Goal: Task Accomplishment & Management: Manage account settings

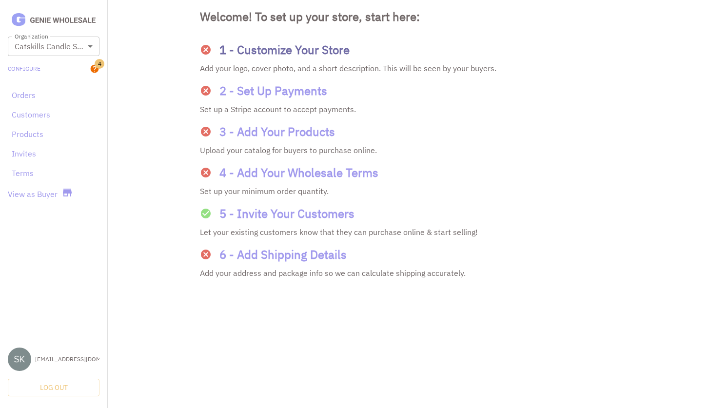
click at [306, 55] on div "1 - Customize Your Store" at bounding box center [408, 50] width 416 height 18
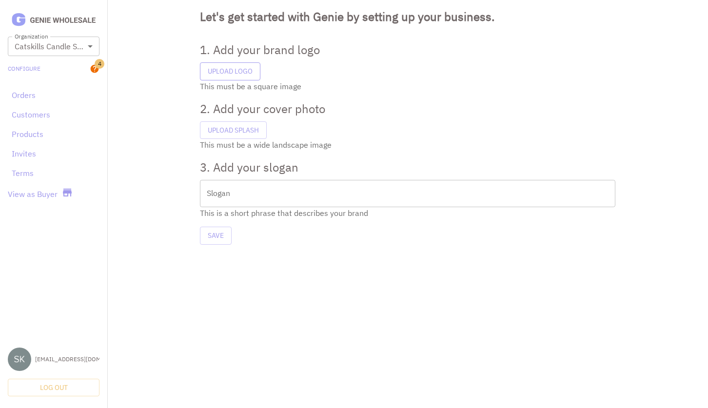
click at [230, 75] on label "Upload Logo" at bounding box center [230, 71] width 60 height 18
click at [0, 0] on input "Upload Logo" at bounding box center [0, 0] width 0 height 0
click at [235, 67] on label "Upload Logo" at bounding box center [230, 71] width 60 height 18
click at [0, 0] on input "Upload Logo" at bounding box center [0, 0] width 0 height 0
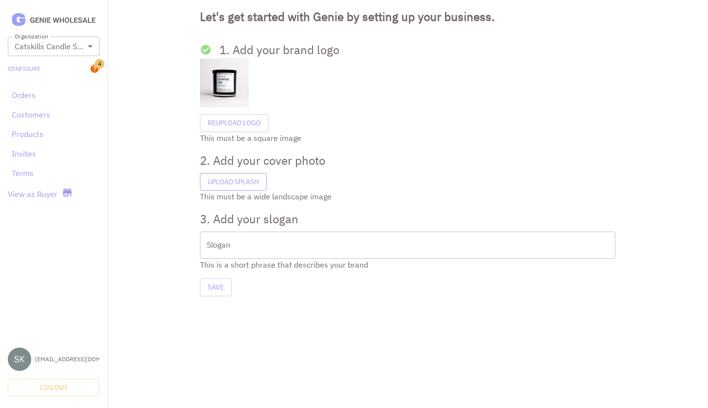
click at [230, 181] on label "Upload Splash" at bounding box center [233, 182] width 67 height 18
click at [0, 0] on input "Upload Splash" at bounding box center [0, 0] width 0 height 0
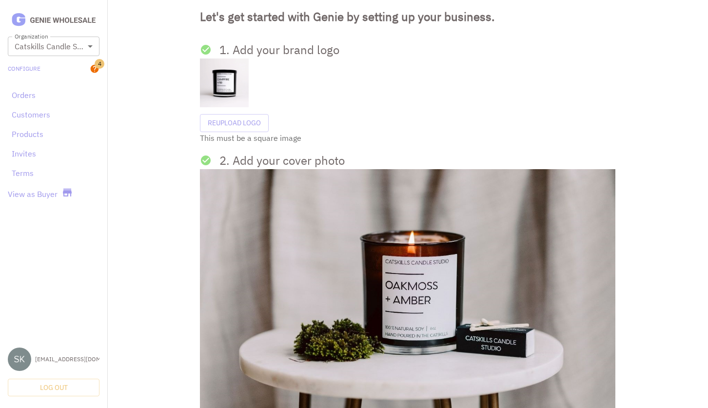
scroll to position [176, 0]
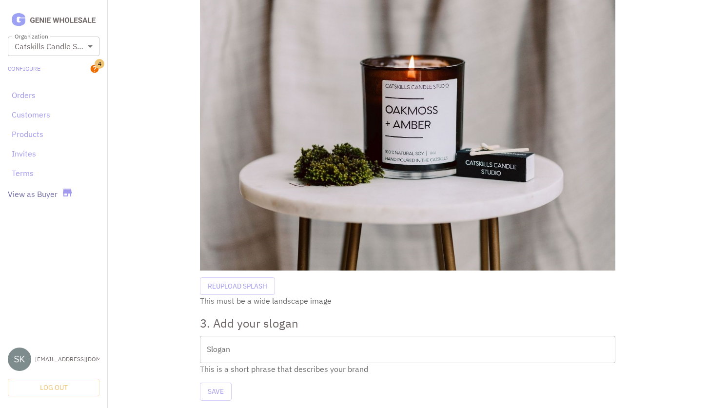
click at [44, 195] on link "View as Buyer" at bounding box center [33, 194] width 50 height 12
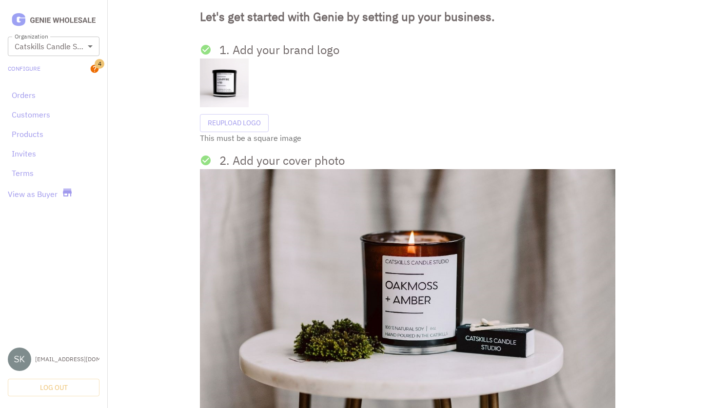
scroll to position [176, 0]
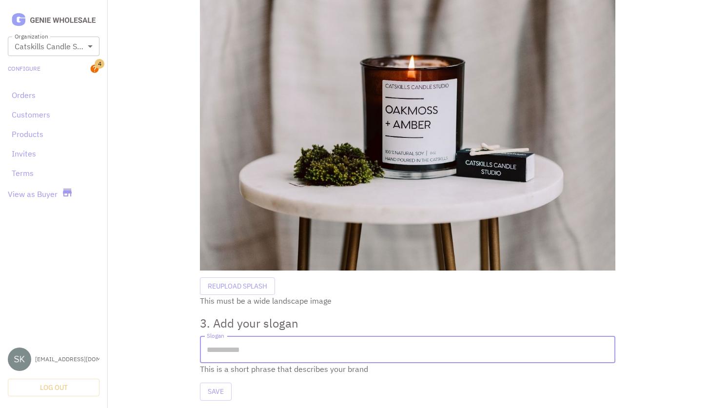
click at [291, 342] on input "Slogan" at bounding box center [408, 349] width 416 height 27
paste input "**********"
type input "**********"
click at [207, 388] on button "Save" at bounding box center [216, 392] width 32 height 18
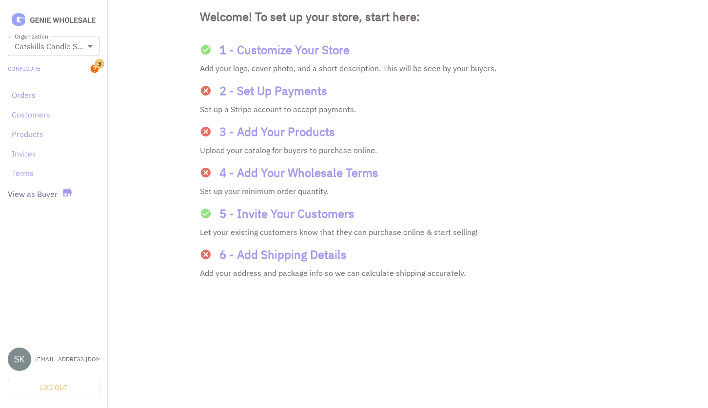
click at [40, 189] on link "View as Buyer" at bounding box center [33, 194] width 50 height 12
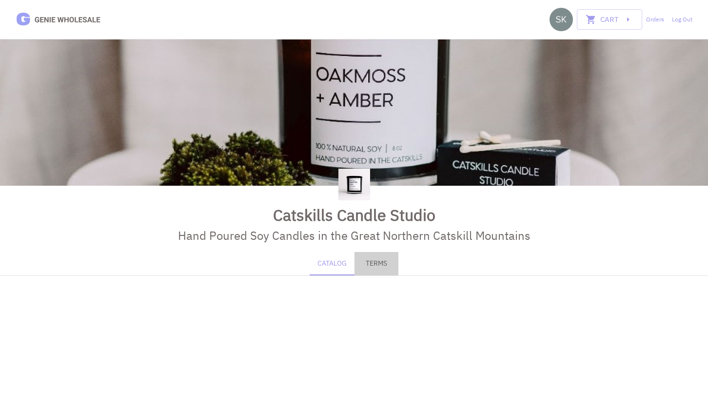
click at [371, 261] on button "Terms" at bounding box center [377, 263] width 44 height 23
click at [332, 266] on button "Catalog" at bounding box center [332, 263] width 45 height 23
click at [384, 274] on button "Terms" at bounding box center [377, 263] width 44 height 23
click at [342, 264] on button "Catalog" at bounding box center [332, 263] width 45 height 23
click at [675, 24] on div "Cart 0 Orders Log Out" at bounding box center [621, 19] width 143 height 23
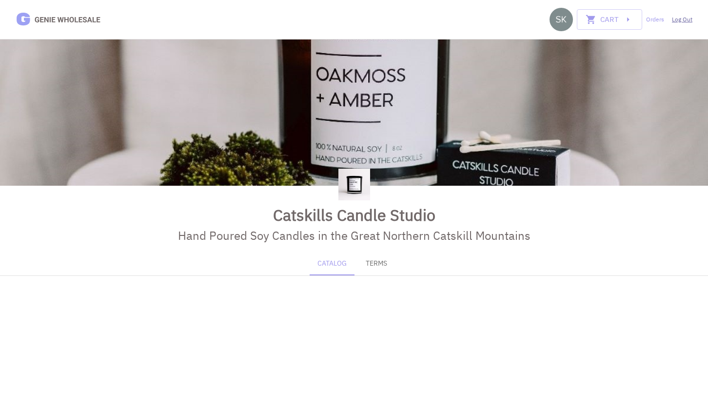
click at [676, 22] on link "Log Out" at bounding box center [682, 19] width 20 height 9
